Goal: Task Accomplishment & Management: Complete application form

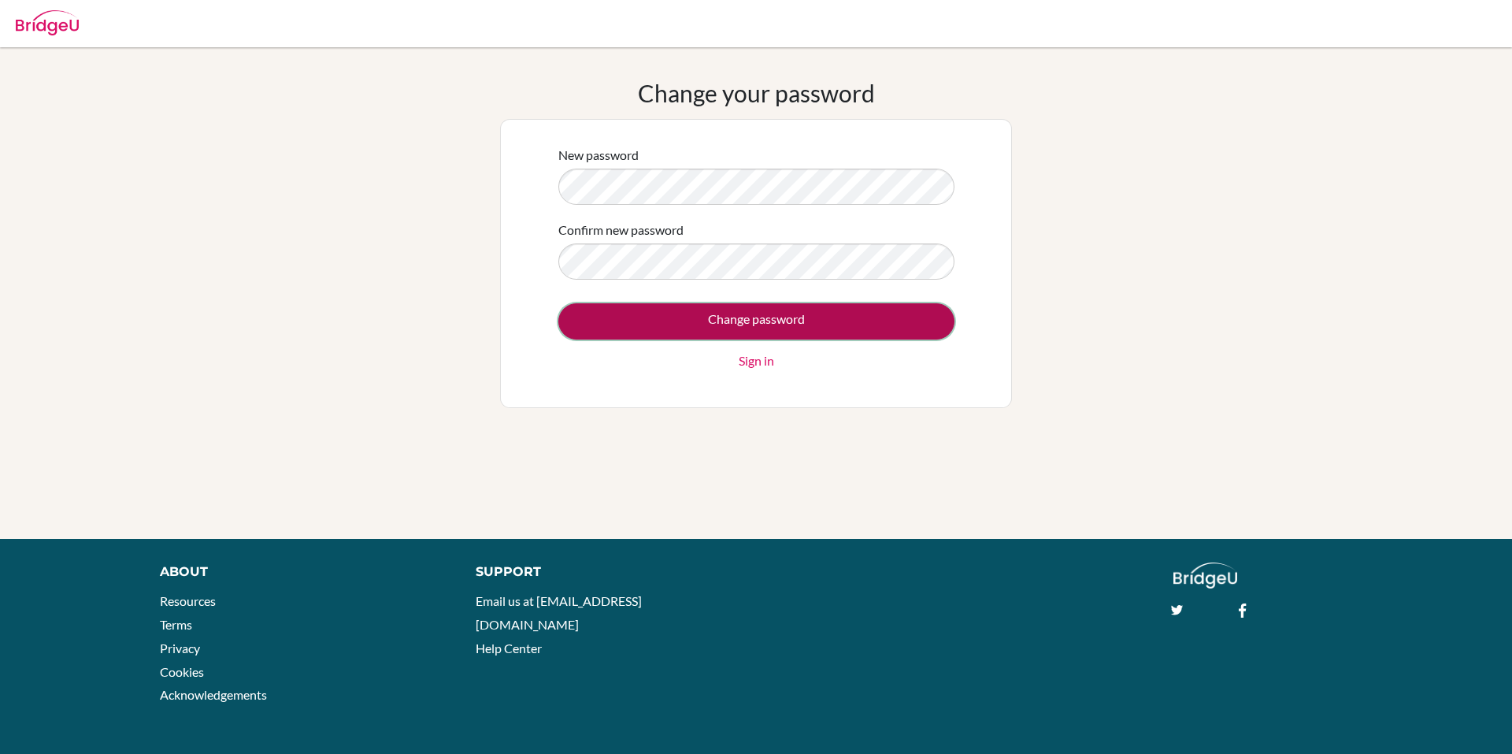
click at [735, 323] on input "Change password" at bounding box center [756, 321] width 396 height 36
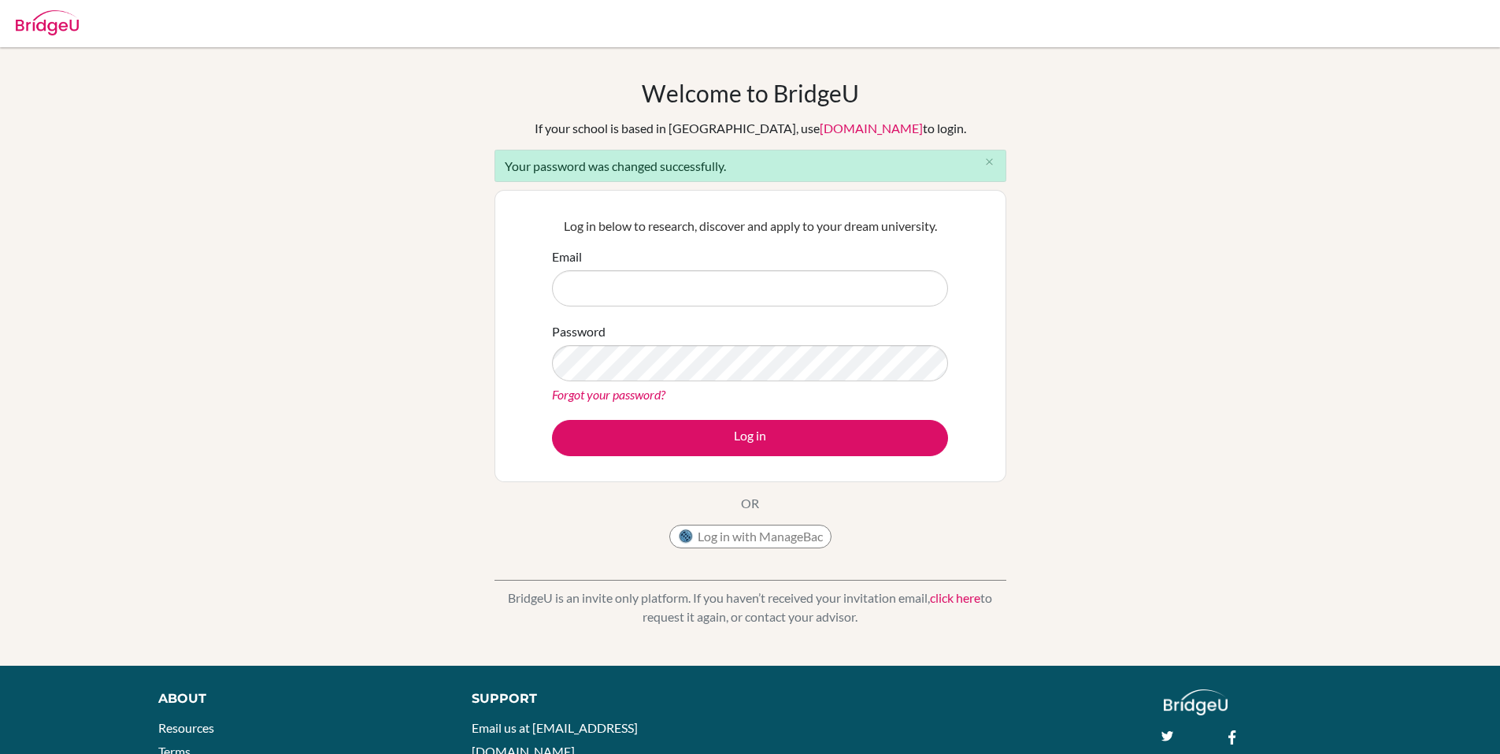
type input "vanschooneveld.jason@primacy.org.tw"
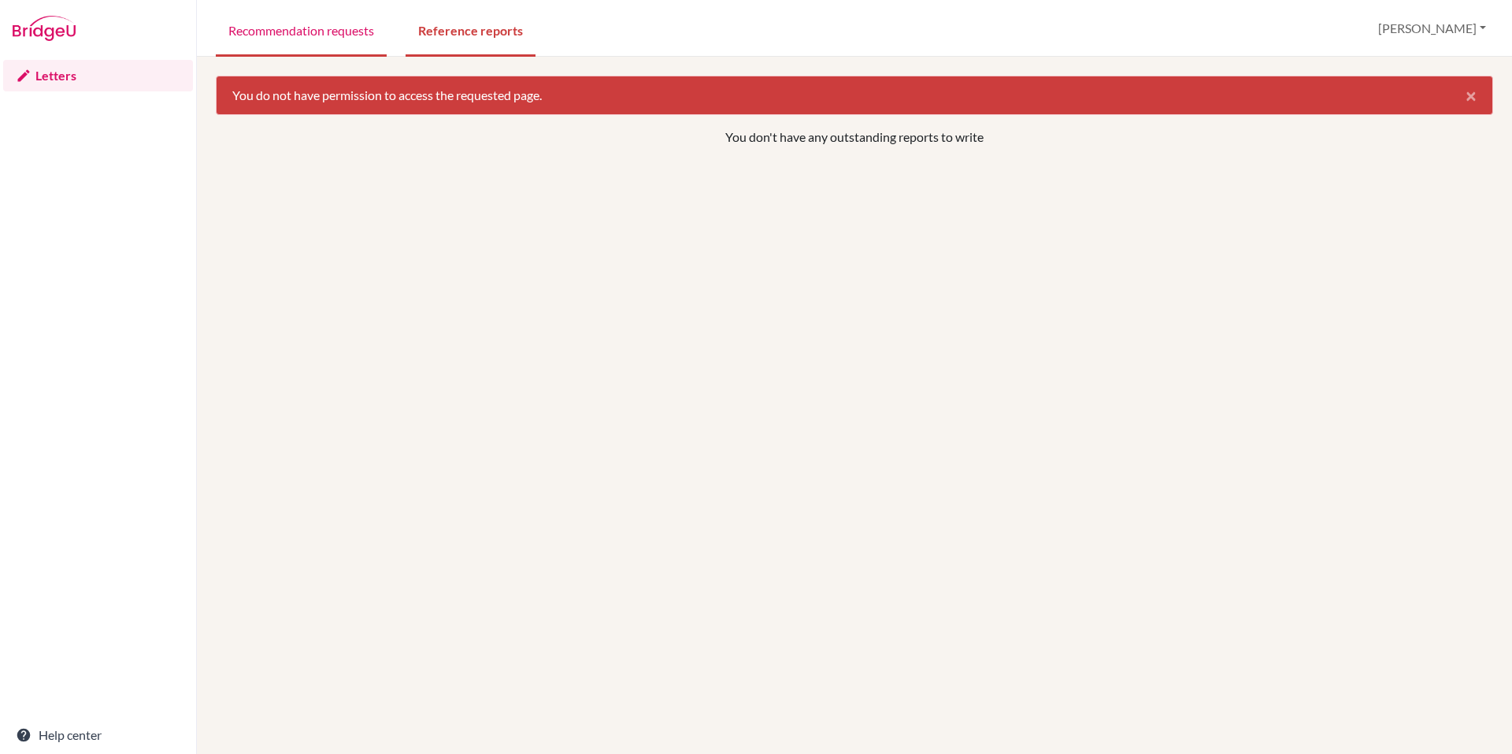
click at [323, 39] on link "Recommendation requests" at bounding box center [301, 29] width 171 height 54
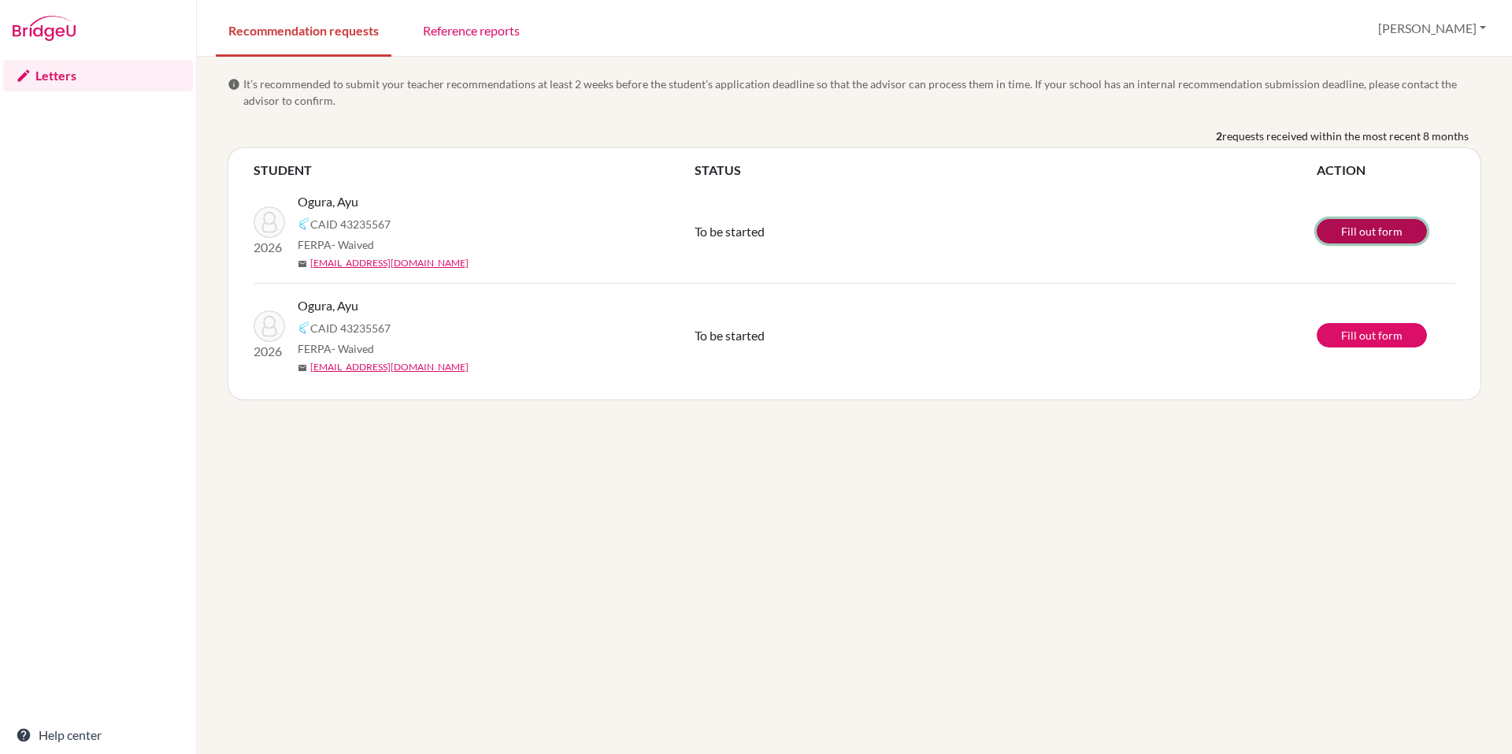
click at [1350, 232] on link "Fill out form" at bounding box center [1372, 231] width 110 height 24
